Goal: Navigation & Orientation: Find specific page/section

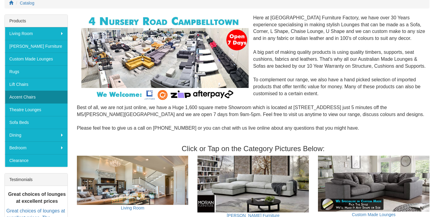
scroll to position [84, 0]
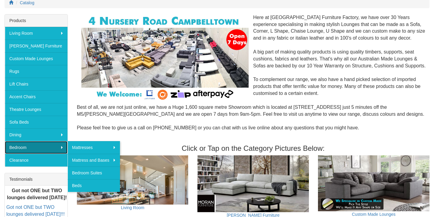
click at [40, 147] on link "Bedroom" at bounding box center [36, 147] width 63 height 13
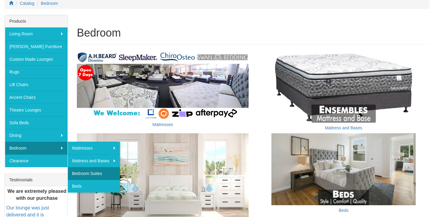
scroll to position [81, 0]
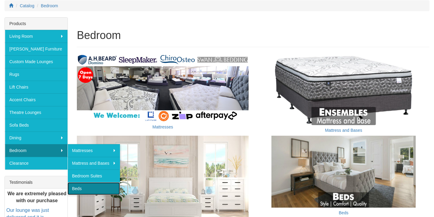
click at [89, 188] on link "Beds" at bounding box center [94, 188] width 52 height 13
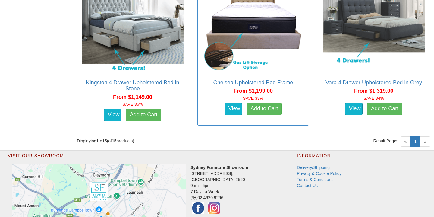
scroll to position [1064, 0]
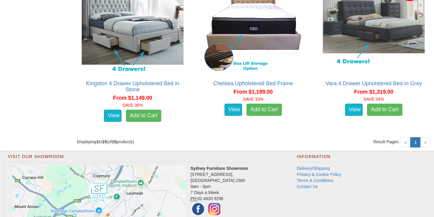
click at [427, 141] on span "»" at bounding box center [426, 142] width 10 height 10
click at [425, 146] on span "»" at bounding box center [426, 142] width 10 height 10
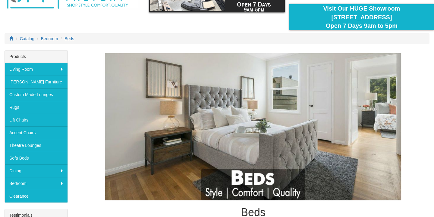
scroll to position [46, 0]
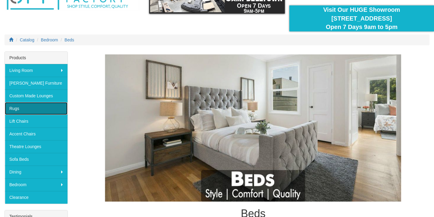
click at [51, 110] on link "Rugs" at bounding box center [36, 108] width 63 height 13
